Goal: Task Accomplishment & Management: Use online tool/utility

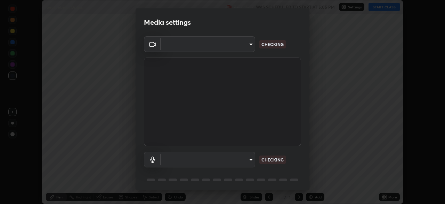
scroll to position [204, 445]
type input "b04d3f4aab0507a607fcb058103082b40897ea5b56942dd6fa8112f95d025699"
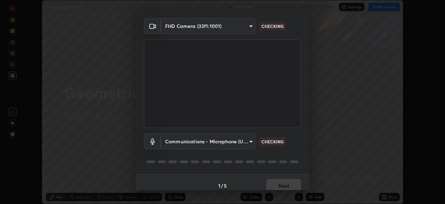
scroll to position [25, 0]
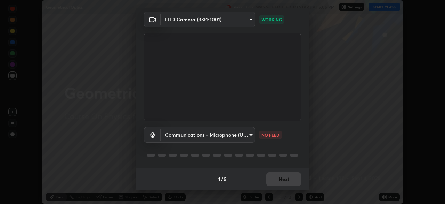
click at [177, 135] on body "Erase all Geometrical Optics Recording WAS SCHEDULED TO START AT 5:05 PM Settin…" at bounding box center [222, 102] width 445 height 204
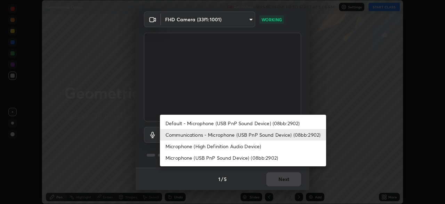
click at [190, 147] on li "Microphone (High Definition Audio Device)" at bounding box center [243, 145] width 166 height 11
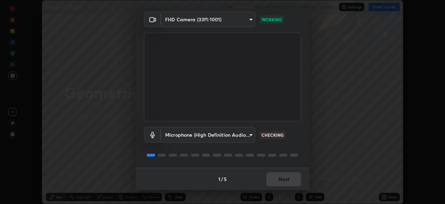
click at [206, 138] on body "Erase all Geometrical Optics Recording WAS SCHEDULED TO START AT 5:05 PM Settin…" at bounding box center [222, 102] width 445 height 204
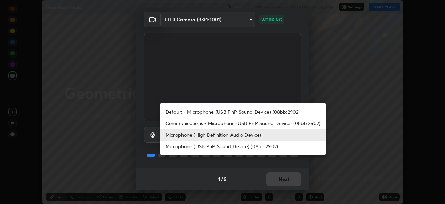
click at [223, 126] on li "Communications - Microphone (USB PnP Sound Device) (08bb:2902)" at bounding box center [243, 122] width 166 height 11
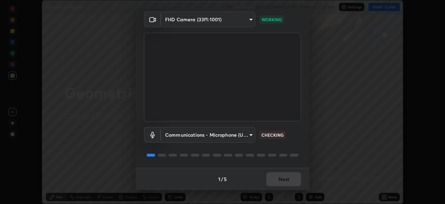
type input "communications"
click at [283, 180] on button "Next" at bounding box center [284, 179] width 35 height 14
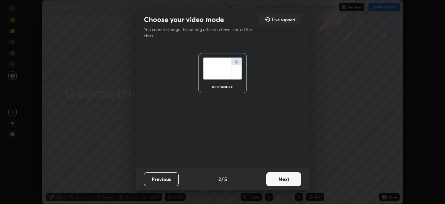
scroll to position [0, 0]
click at [284, 182] on button "Next" at bounding box center [284, 179] width 35 height 14
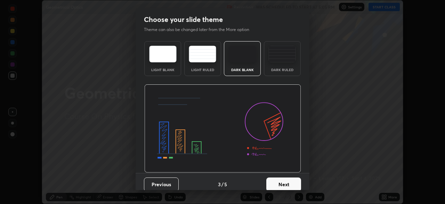
click at [284, 182] on button "Next" at bounding box center [284, 184] width 35 height 14
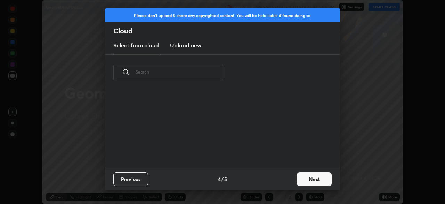
click at [305, 178] on button "Next" at bounding box center [314, 179] width 35 height 14
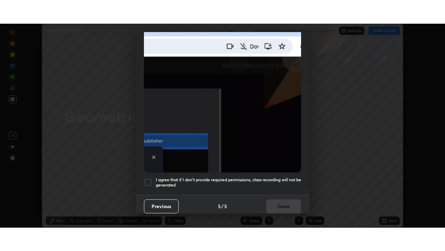
scroll to position [166, 0]
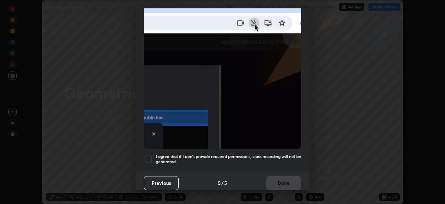
click at [273, 153] on h5 "I agree that if I don't provide required permissions, class recording will not …" at bounding box center [228, 158] width 145 height 11
click at [281, 176] on button "Done" at bounding box center [284, 183] width 35 height 14
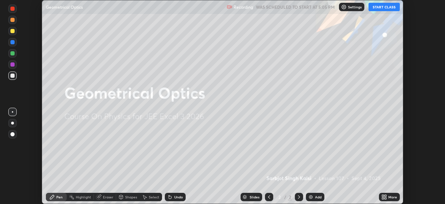
click at [389, 196] on div "More" at bounding box center [393, 196] width 9 height 3
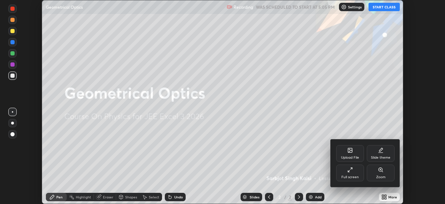
click at [354, 168] on div "Full screen" at bounding box center [351, 172] width 28 height 17
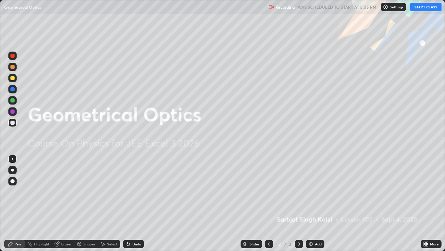
scroll to position [251, 445]
click at [425, 9] on button "START CLASS" at bounding box center [426, 7] width 31 height 8
click at [324, 203] on div "Add" at bounding box center [315, 243] width 18 height 8
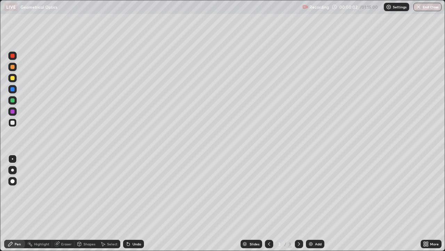
click at [13, 78] on div at bounding box center [12, 78] width 4 height 4
click at [15, 123] on div at bounding box center [12, 122] width 8 height 8
click at [14, 101] on div at bounding box center [12, 100] width 4 height 4
click at [133, 203] on div "Undo" at bounding box center [133, 243] width 21 height 8
click at [87, 203] on div "Shapes" at bounding box center [86, 243] width 24 height 8
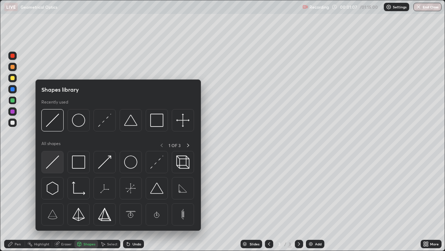
click at [53, 166] on img at bounding box center [52, 161] width 13 height 13
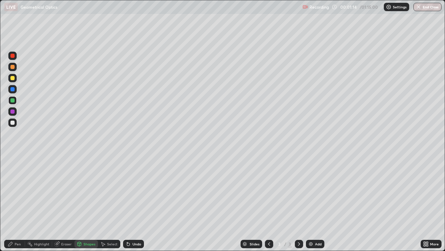
click at [13, 203] on div "Pen" at bounding box center [14, 243] width 21 height 8
click at [12, 125] on div at bounding box center [12, 122] width 8 height 8
click at [10, 100] on div at bounding box center [12, 100] width 8 height 8
click at [13, 122] on div at bounding box center [12, 122] width 4 height 4
click at [61, 203] on div "Eraser" at bounding box center [66, 243] width 10 height 3
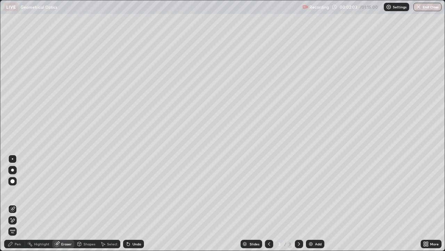
click at [13, 203] on icon at bounding box center [11, 244] width 6 height 6
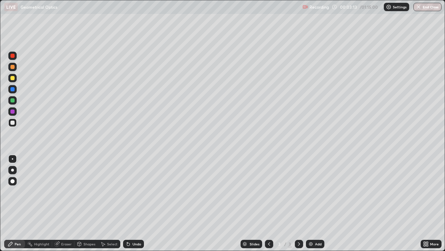
click at [134, 203] on div "Undo" at bounding box center [137, 243] width 9 height 3
click at [133, 203] on div "Undo" at bounding box center [137, 243] width 9 height 3
click at [136, 203] on div "Undo" at bounding box center [137, 243] width 9 height 3
click at [310, 203] on img at bounding box center [311, 244] width 6 height 6
click at [16, 123] on div at bounding box center [12, 122] width 8 height 8
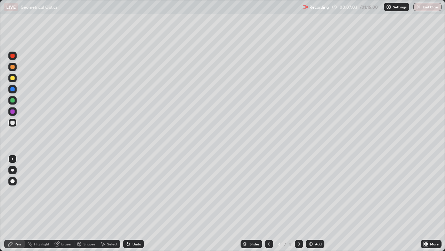
click at [135, 203] on div "Undo" at bounding box center [137, 243] width 9 height 3
click at [133, 203] on div "Undo" at bounding box center [133, 243] width 21 height 8
click at [14, 102] on div at bounding box center [12, 100] width 8 height 8
click at [13, 123] on div at bounding box center [12, 122] width 4 height 4
click at [12, 112] on div at bounding box center [12, 111] width 4 height 4
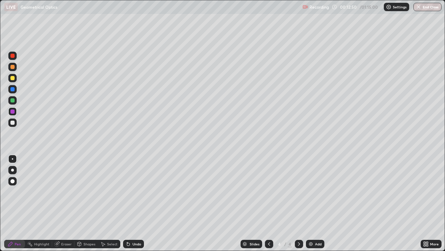
click at [12, 124] on div at bounding box center [12, 122] width 4 height 4
click at [63, 203] on div "Eraser" at bounding box center [63, 243] width 22 height 8
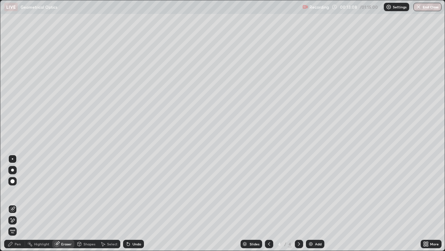
click at [15, 203] on icon at bounding box center [13, 220] width 6 height 6
click at [22, 203] on div "Pen" at bounding box center [14, 243] width 21 height 8
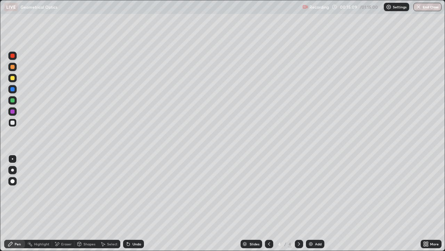
click at [314, 203] on div "Add" at bounding box center [315, 243] width 18 height 8
click at [14, 122] on div at bounding box center [12, 122] width 4 height 4
click at [10, 126] on div at bounding box center [12, 122] width 8 height 8
click at [322, 203] on div "Add" at bounding box center [315, 243] width 18 height 8
click at [16, 123] on div at bounding box center [12, 122] width 8 height 8
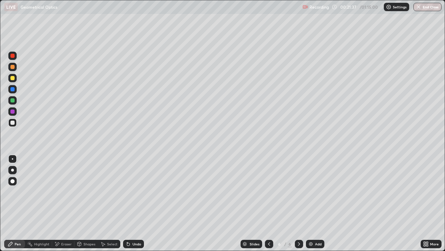
click at [13, 78] on div at bounding box center [12, 78] width 4 height 4
click at [13, 68] on div at bounding box center [12, 67] width 4 height 4
click at [15, 122] on div at bounding box center [12, 122] width 8 height 8
click at [135, 203] on div "Undo" at bounding box center [133, 243] width 21 height 8
click at [133, 203] on div "Undo" at bounding box center [133, 243] width 21 height 8
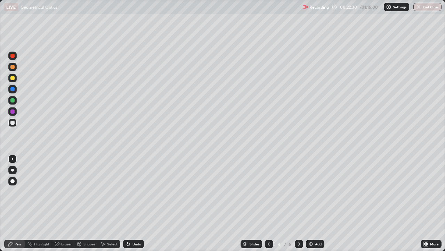
click at [16, 78] on div at bounding box center [12, 78] width 8 height 8
click at [16, 69] on div at bounding box center [12, 67] width 8 height 8
click at [16, 121] on div at bounding box center [12, 122] width 8 height 8
click at [138, 203] on div "Undo" at bounding box center [137, 243] width 9 height 3
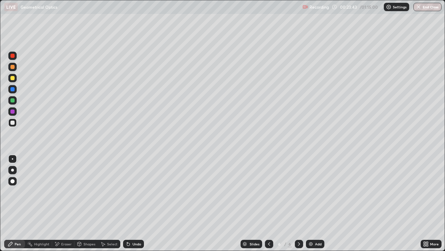
click at [320, 203] on div "Add" at bounding box center [318, 243] width 7 height 3
click at [14, 77] on div at bounding box center [12, 78] width 4 height 4
click at [136, 203] on div "Undo" at bounding box center [133, 243] width 21 height 8
click at [133, 203] on div "Undo" at bounding box center [137, 243] width 9 height 3
click at [134, 203] on div "Undo" at bounding box center [133, 243] width 21 height 8
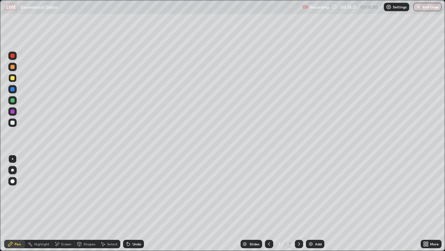
click at [14, 124] on div at bounding box center [12, 122] width 8 height 8
click at [13, 123] on div at bounding box center [12, 122] width 4 height 4
click at [133, 203] on div "Undo" at bounding box center [137, 243] width 9 height 3
click at [131, 203] on div "Undo" at bounding box center [133, 243] width 21 height 8
click at [15, 79] on div at bounding box center [12, 78] width 8 height 8
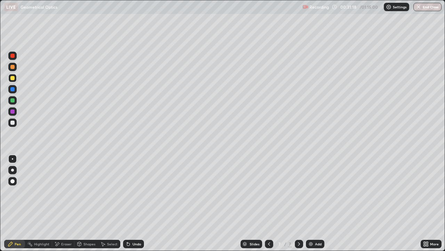
click at [313, 203] on img at bounding box center [311, 244] width 6 height 6
click at [11, 124] on div at bounding box center [12, 122] width 8 height 8
click at [16, 120] on div at bounding box center [12, 122] width 8 height 8
click at [65, 203] on div "Eraser" at bounding box center [63, 243] width 22 height 8
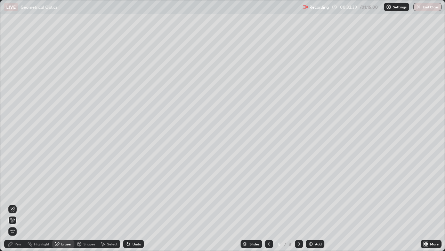
click at [16, 203] on div "Pen" at bounding box center [18, 243] width 6 height 3
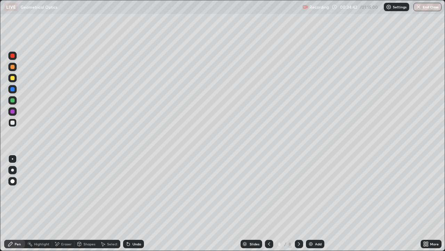
click at [14, 77] on div at bounding box center [12, 78] width 4 height 4
click at [127, 203] on icon at bounding box center [127, 242] width 1 height 1
click at [316, 203] on div "Add" at bounding box center [318, 243] width 7 height 3
click at [13, 123] on div at bounding box center [12, 122] width 4 height 4
click at [133, 203] on div "Undo" at bounding box center [137, 243] width 9 height 3
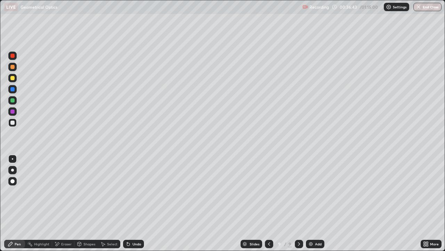
click at [127, 203] on icon at bounding box center [128, 244] width 3 height 3
click at [138, 203] on div "Undo" at bounding box center [133, 243] width 21 height 8
click at [12, 78] on div at bounding box center [12, 78] width 4 height 4
click at [13, 123] on div at bounding box center [12, 122] width 4 height 4
click at [13, 77] on div at bounding box center [12, 78] width 4 height 4
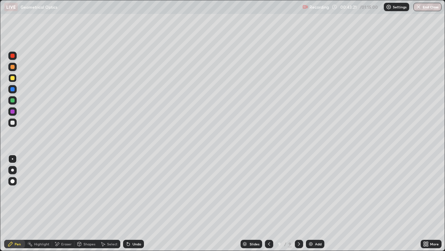
click at [13, 124] on div at bounding box center [12, 122] width 4 height 4
click at [11, 75] on div at bounding box center [12, 78] width 8 height 8
click at [11, 121] on div at bounding box center [12, 122] width 4 height 4
click at [137, 203] on div "Undo" at bounding box center [137, 243] width 9 height 3
click at [11, 77] on div at bounding box center [12, 78] width 4 height 4
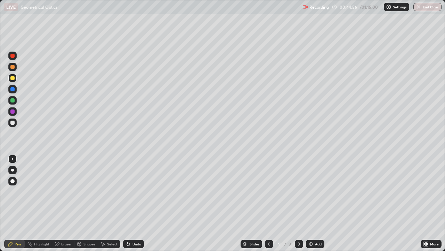
click at [316, 203] on div "Add" at bounding box center [318, 243] width 7 height 3
click at [16, 122] on div at bounding box center [12, 122] width 8 height 8
click at [70, 203] on div "Eraser" at bounding box center [63, 243] width 22 height 8
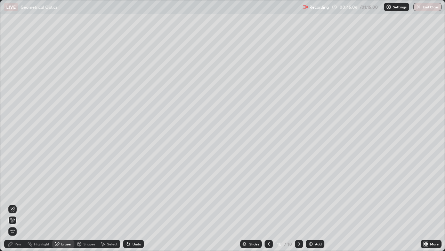
click at [16, 203] on div "Pen" at bounding box center [18, 243] width 6 height 3
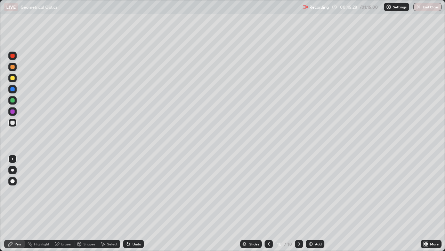
click at [16, 78] on div at bounding box center [12, 78] width 8 height 8
click at [11, 77] on div at bounding box center [12, 78] width 4 height 4
click at [14, 124] on div at bounding box center [12, 122] width 8 height 8
click at [134, 203] on div "Undo" at bounding box center [133, 243] width 21 height 8
click at [15, 123] on div at bounding box center [12, 122] width 8 height 8
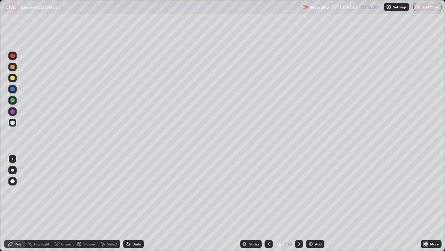
click at [14, 79] on div at bounding box center [12, 78] width 4 height 4
click at [13, 124] on div at bounding box center [12, 122] width 4 height 4
click at [71, 203] on div "Eraser" at bounding box center [66, 243] width 10 height 3
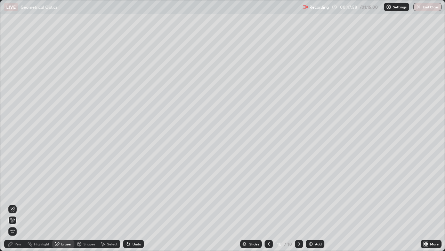
click at [14, 203] on icon at bounding box center [13, 209] width 6 height 6
click at [131, 203] on div "Undo" at bounding box center [133, 243] width 21 height 8
click at [19, 203] on div "Pen" at bounding box center [14, 243] width 21 height 8
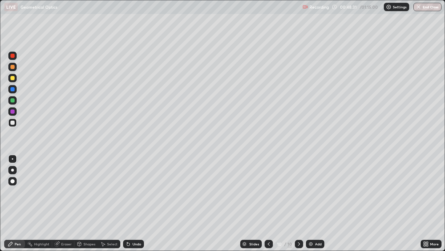
click at [15, 78] on div at bounding box center [12, 78] width 8 height 8
click at [63, 203] on div "Eraser" at bounding box center [63, 243] width 22 height 8
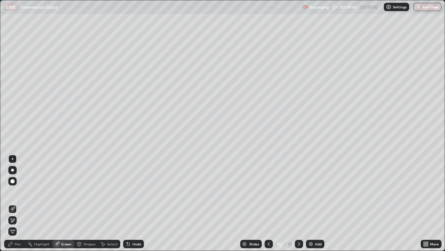
click at [13, 203] on icon at bounding box center [13, 220] width 6 height 6
click at [12, 203] on div "Pen" at bounding box center [14, 243] width 21 height 8
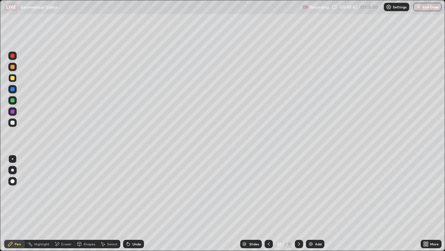
click at [11, 124] on div at bounding box center [12, 122] width 4 height 4
click at [129, 203] on icon at bounding box center [129, 244] width 6 height 6
click at [63, 203] on div "Eraser" at bounding box center [66, 243] width 10 height 3
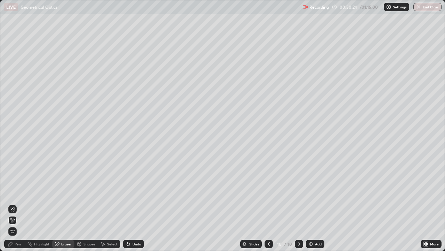
click at [14, 203] on icon at bounding box center [13, 209] width 6 height 6
click at [127, 203] on icon at bounding box center [128, 244] width 3 height 3
click at [14, 203] on div "Pen" at bounding box center [14, 243] width 21 height 8
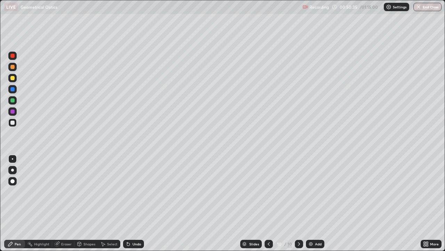
click at [58, 203] on icon at bounding box center [57, 244] width 6 height 6
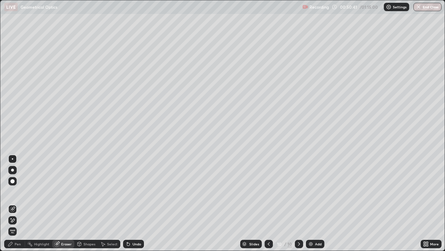
click at [13, 203] on div "Pen" at bounding box center [14, 243] width 21 height 8
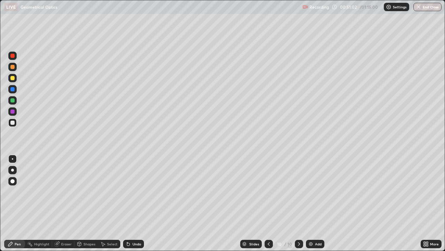
click at [318, 203] on div "Add" at bounding box center [318, 243] width 7 height 3
click at [15, 123] on div at bounding box center [12, 122] width 8 height 8
click at [14, 79] on div at bounding box center [12, 78] width 4 height 4
click at [12, 125] on div at bounding box center [12, 122] width 8 height 8
click at [16, 78] on div at bounding box center [12, 78] width 8 height 8
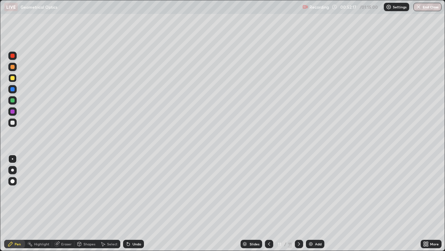
click at [13, 123] on div at bounding box center [12, 122] width 4 height 4
click at [13, 110] on div at bounding box center [12, 111] width 4 height 4
click at [13, 101] on div at bounding box center [12, 100] width 4 height 4
click at [13, 99] on div at bounding box center [12, 100] width 4 height 4
click at [11, 88] on div at bounding box center [12, 89] width 4 height 4
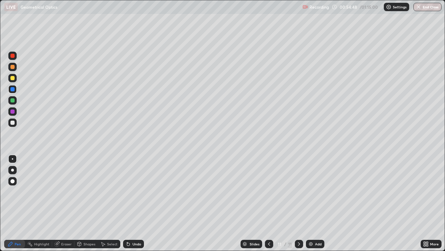
click at [16, 103] on div at bounding box center [12, 100] width 8 height 11
click at [14, 87] on div at bounding box center [12, 89] width 4 height 4
click at [13, 121] on div at bounding box center [12, 122] width 4 height 4
click at [13, 77] on div at bounding box center [12, 78] width 4 height 4
click at [311, 203] on img at bounding box center [311, 244] width 6 height 6
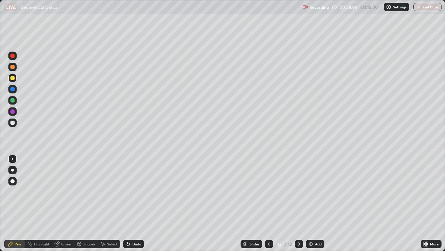
click at [15, 123] on div at bounding box center [12, 122] width 8 height 8
click at [312, 203] on div "Add" at bounding box center [315, 243] width 18 height 8
click at [14, 101] on div at bounding box center [12, 100] width 4 height 4
click at [16, 124] on div at bounding box center [12, 122] width 8 height 8
click at [16, 125] on div at bounding box center [12, 122] width 8 height 8
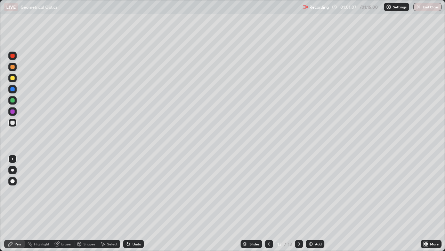
click at [13, 181] on div at bounding box center [12, 181] width 4 height 4
click at [13, 55] on div at bounding box center [12, 56] width 4 height 4
click at [133, 203] on div "Undo" at bounding box center [137, 243] width 9 height 3
click at [13, 159] on div at bounding box center [12, 158] width 1 height 1
click at [136, 203] on div "Undo" at bounding box center [133, 243] width 21 height 8
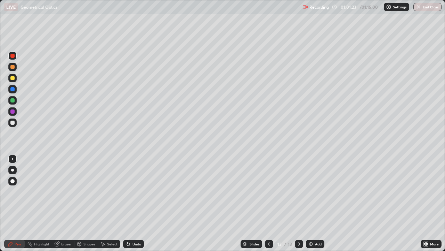
click at [11, 111] on div at bounding box center [12, 111] width 4 height 4
click at [11, 86] on div at bounding box center [12, 89] width 8 height 8
click at [10, 97] on div at bounding box center [12, 100] width 8 height 8
click at [13, 78] on div at bounding box center [12, 78] width 4 height 4
click at [11, 54] on div at bounding box center [12, 56] width 4 height 4
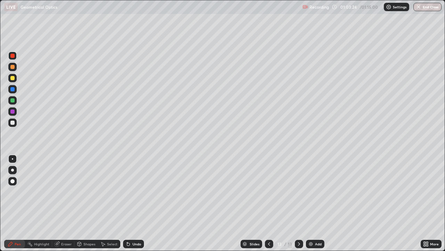
click at [10, 111] on div at bounding box center [12, 111] width 8 height 8
click at [318, 203] on div "Add" at bounding box center [318, 243] width 7 height 3
click at [16, 125] on div at bounding box center [12, 122] width 8 height 8
click at [133, 203] on div "Undo" at bounding box center [137, 243] width 9 height 3
click at [62, 203] on div "Eraser" at bounding box center [63, 243] width 22 height 8
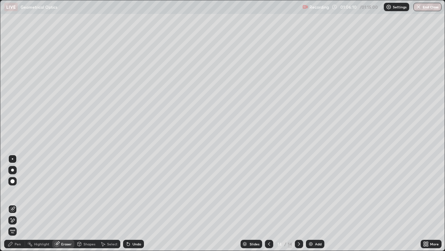
click at [17, 203] on div "Pen" at bounding box center [14, 243] width 21 height 8
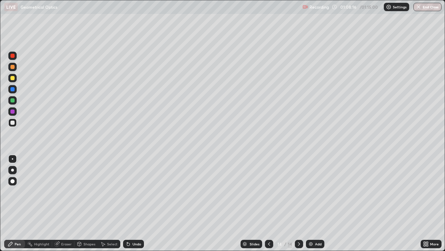
click at [425, 6] on button "End Class" at bounding box center [428, 7] width 28 height 8
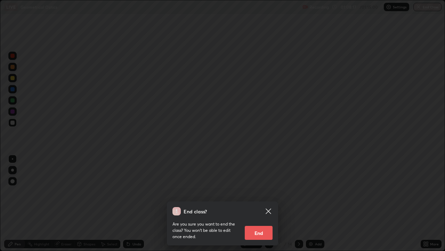
click at [260, 203] on button "End" at bounding box center [259, 233] width 28 height 14
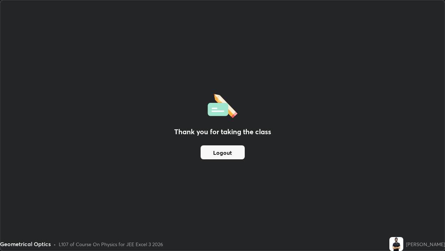
click at [233, 153] on button "Logout" at bounding box center [223, 152] width 44 height 14
click at [229, 155] on button "Logout" at bounding box center [223, 152] width 44 height 14
